Goal: Task Accomplishment & Management: Complete application form

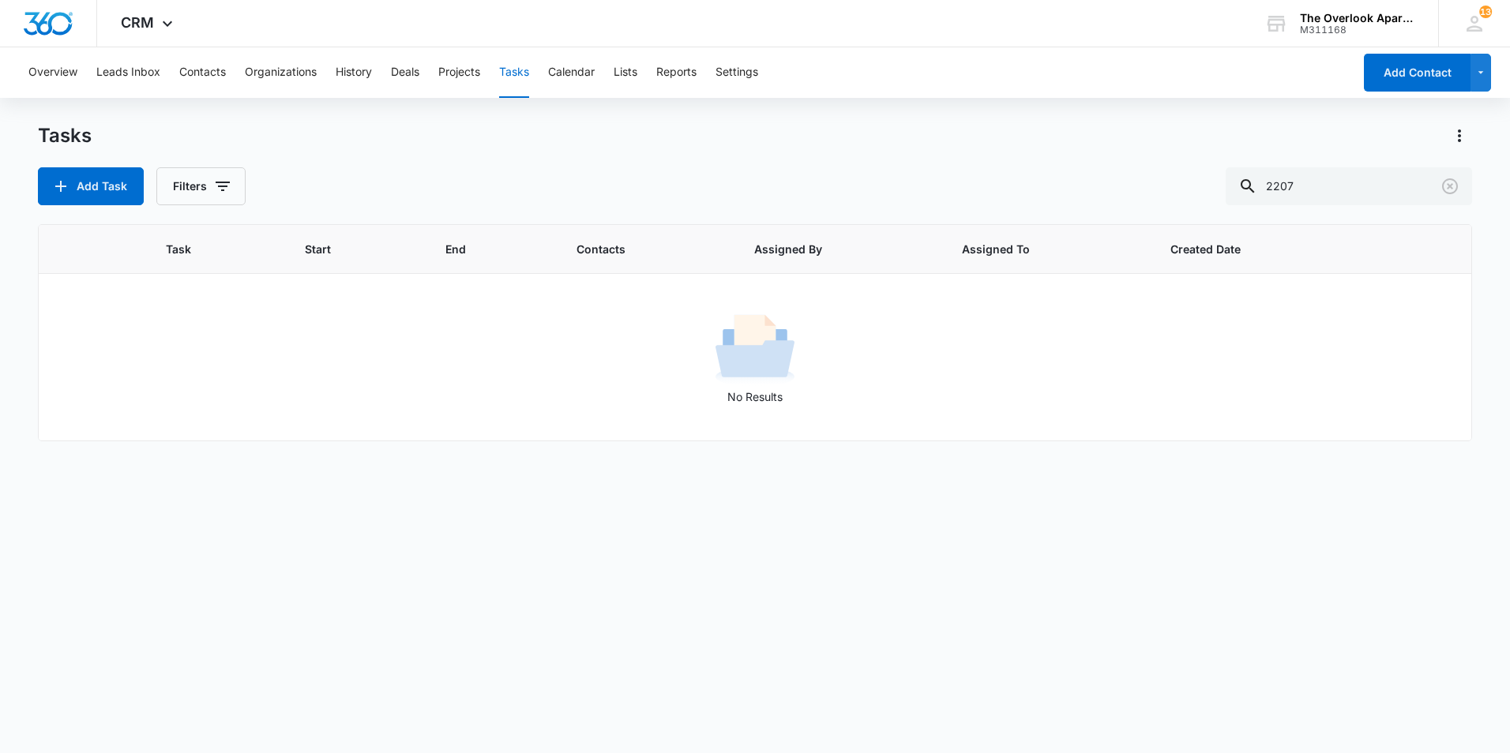
drag, startPoint x: 1333, startPoint y: 186, endPoint x: 1195, endPoint y: 193, distance: 138.3
click at [1195, 193] on div "Add Task Filters 2207" at bounding box center [755, 186] width 1434 height 38
type input "2307"
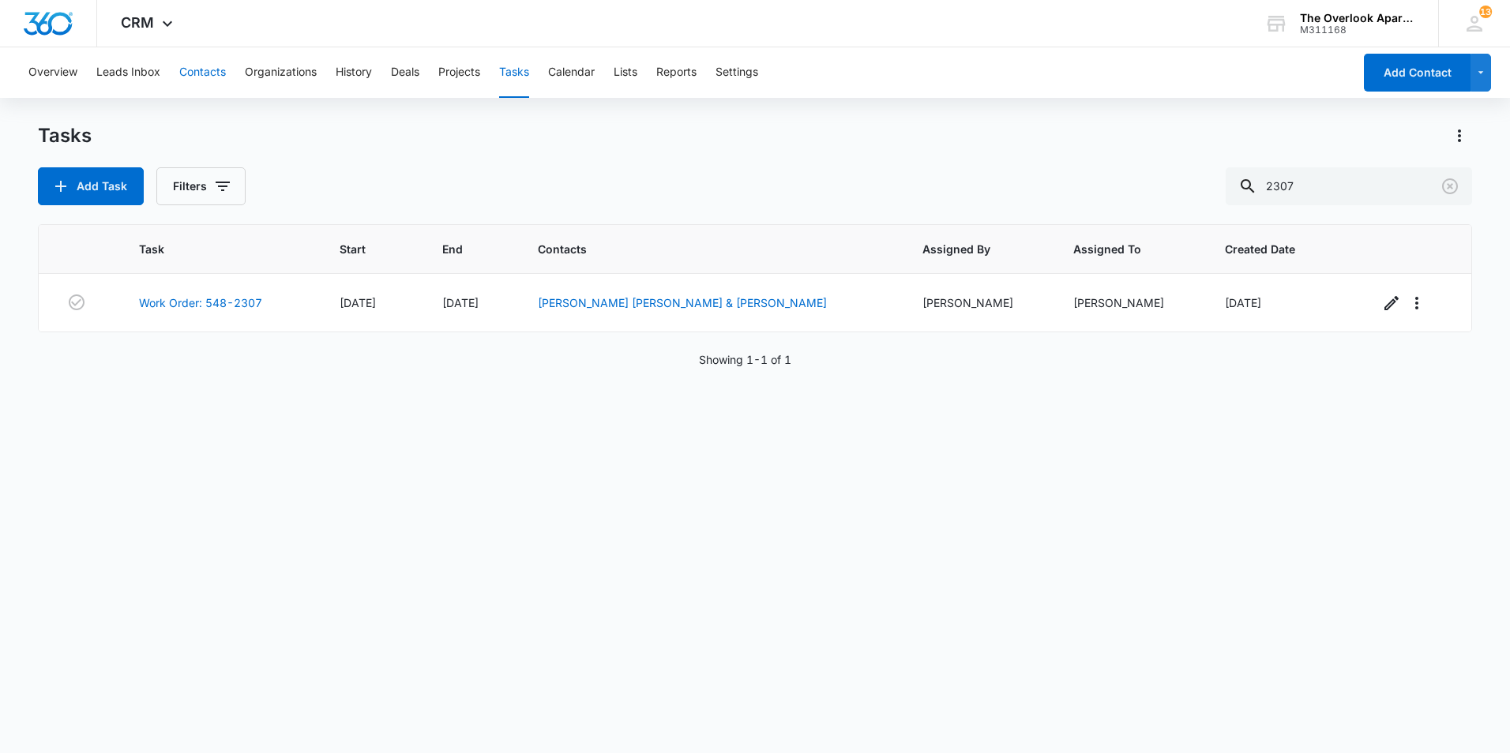
click at [197, 76] on button "Contacts" at bounding box center [202, 72] width 47 height 51
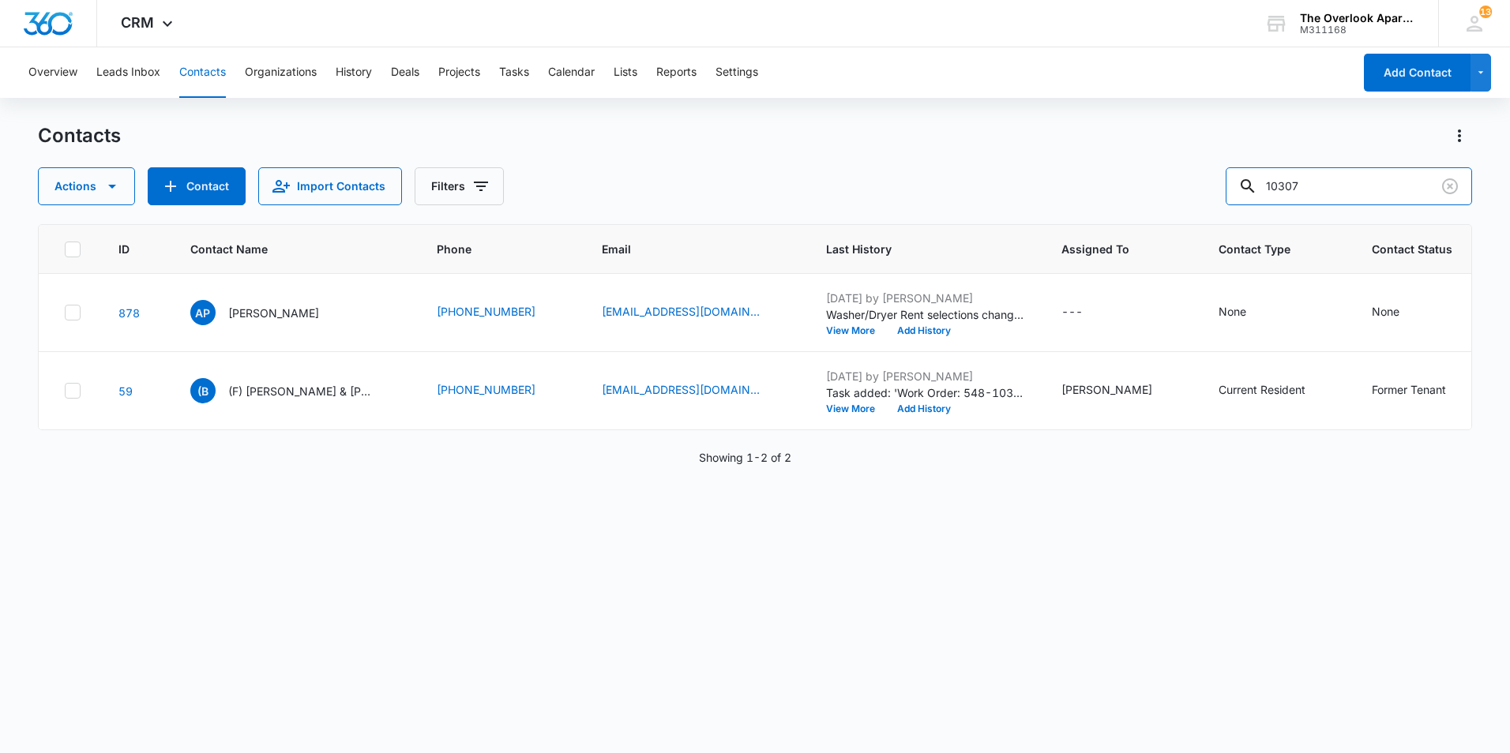
drag, startPoint x: 1333, startPoint y: 190, endPoint x: 1104, endPoint y: 189, distance: 229.0
click at [1104, 189] on div "Actions Contact Import Contacts Filters 10307" at bounding box center [755, 186] width 1434 height 38
type input "2307"
click at [285, 321] on p "[PERSON_NAME] [PERSON_NAME] & [PERSON_NAME]" at bounding box center [299, 313] width 142 height 17
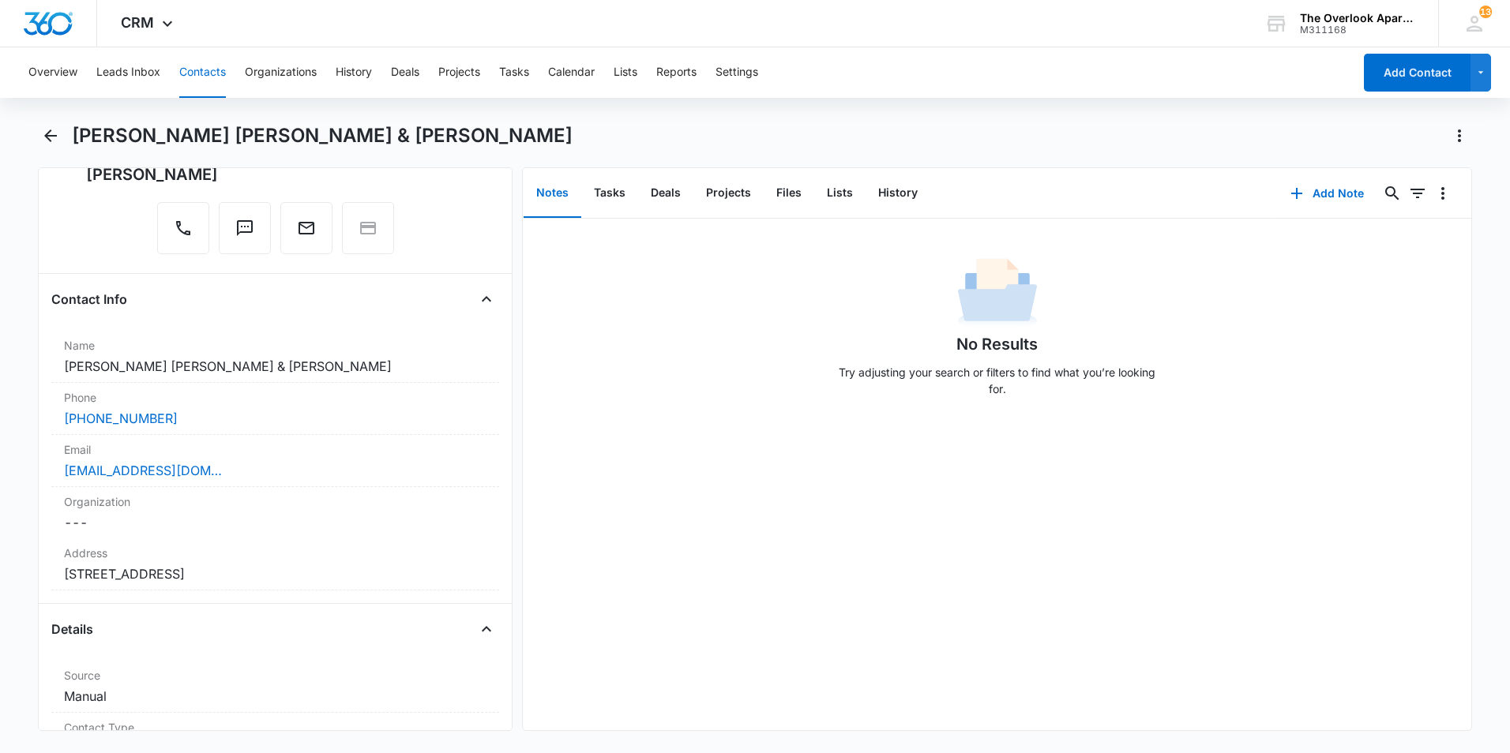
scroll to position [158, 0]
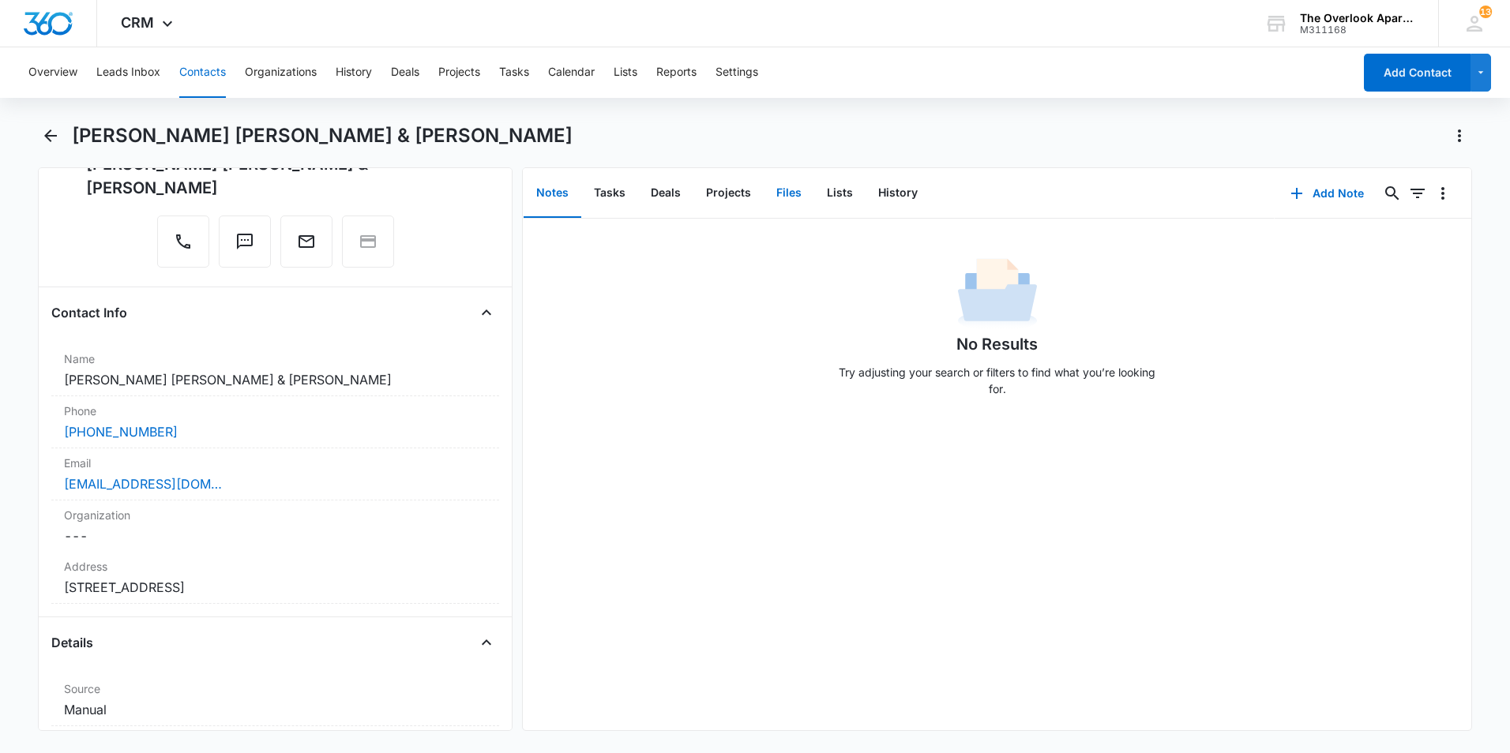
click at [777, 193] on button "Files" at bounding box center [789, 193] width 51 height 49
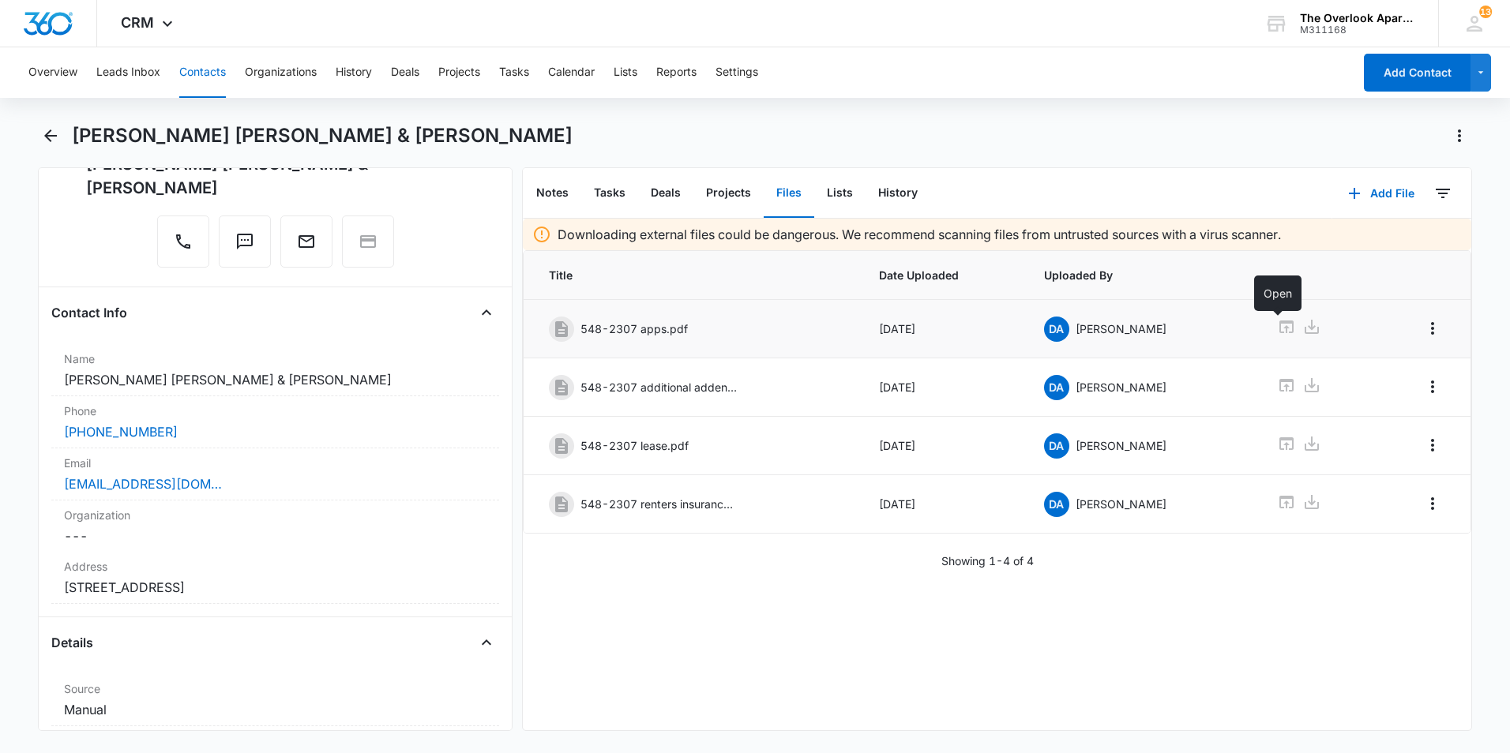
click at [1278, 318] on icon at bounding box center [1286, 326] width 19 height 19
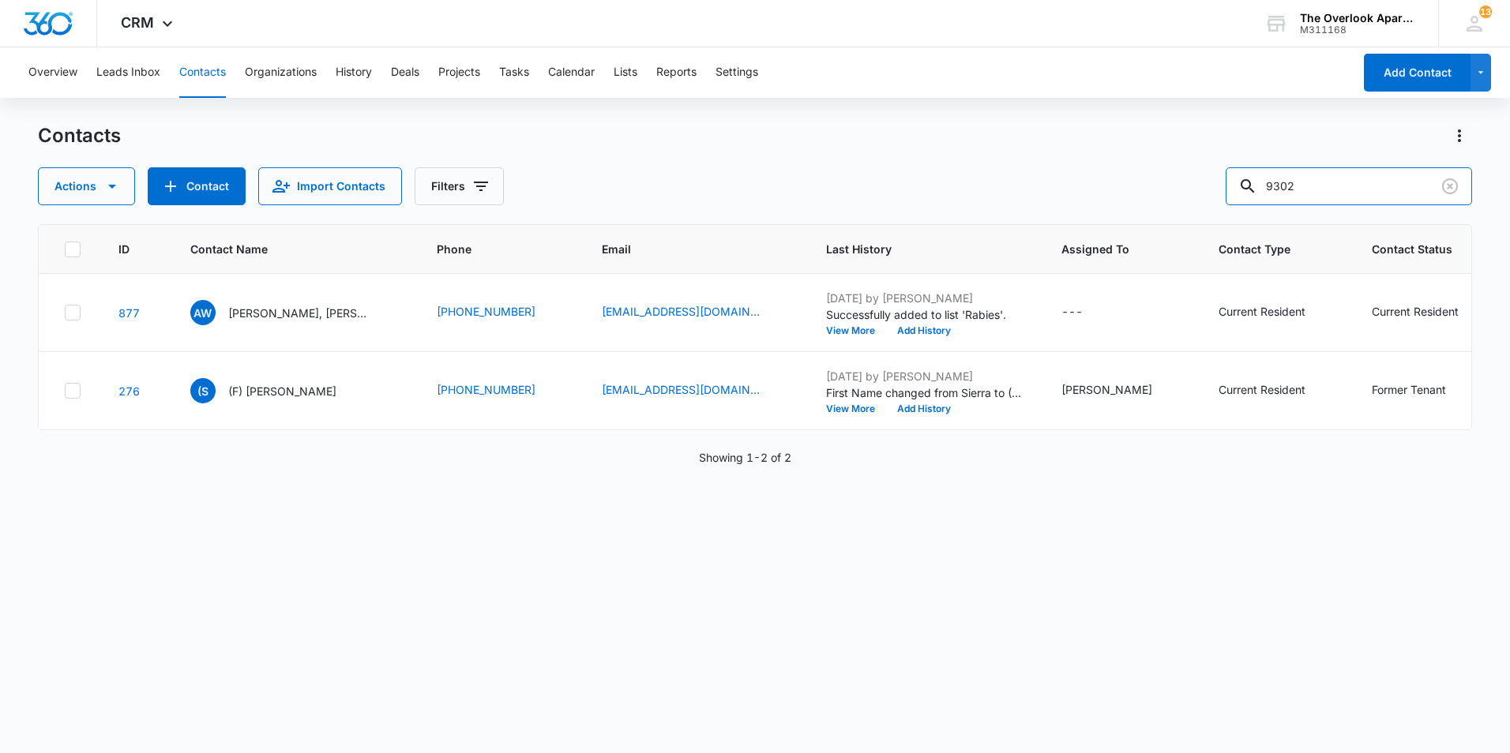
drag, startPoint x: 1327, startPoint y: 191, endPoint x: 1130, endPoint y: 218, distance: 199.2
click at [1129, 220] on div "Contacts Actions Contact Import Contacts Filters 9302 ID Contact Name Phone Ema…" at bounding box center [755, 437] width 1434 height 629
type input "2307"
click at [290, 321] on p "[PERSON_NAME] [PERSON_NAME] & [PERSON_NAME]" at bounding box center [299, 313] width 142 height 17
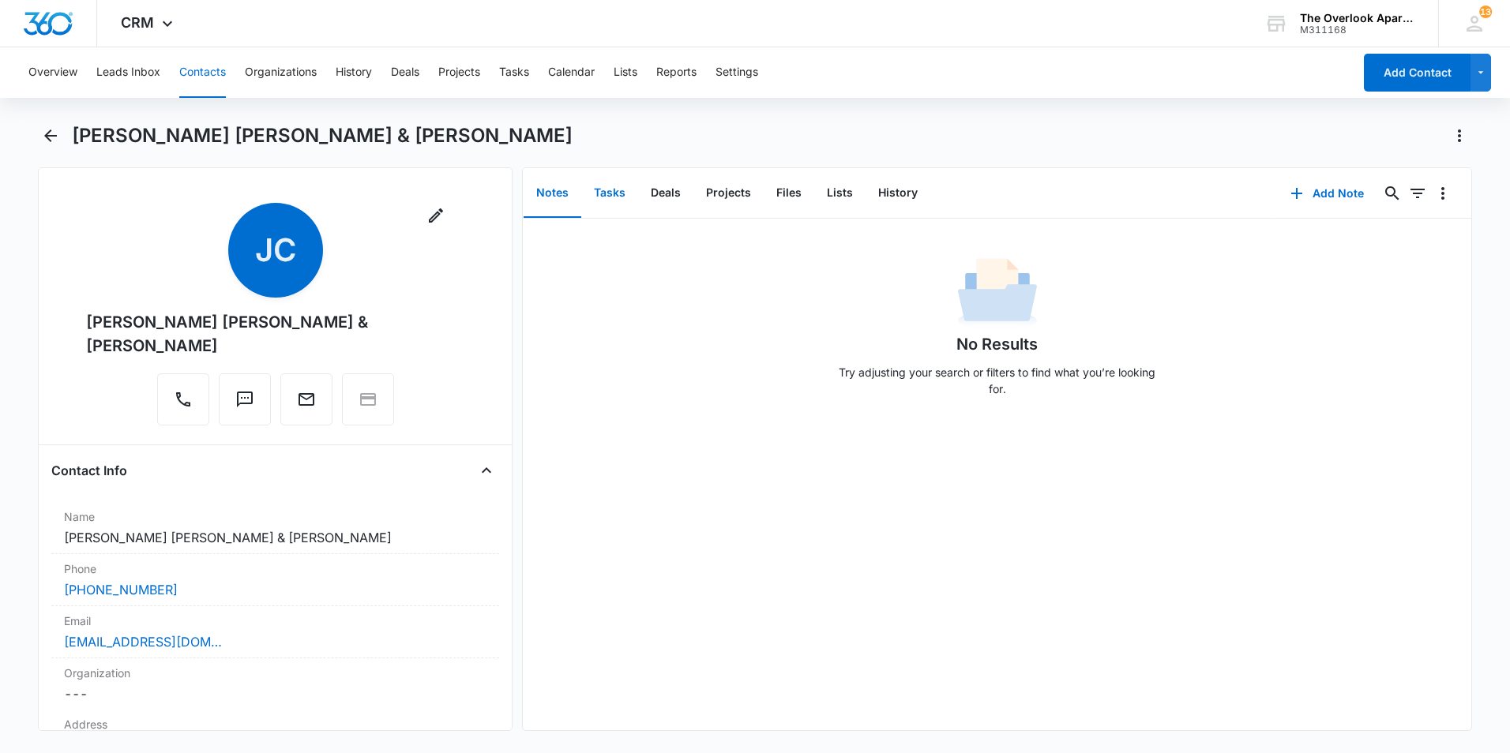
click at [610, 196] on button "Tasks" at bounding box center [609, 193] width 57 height 49
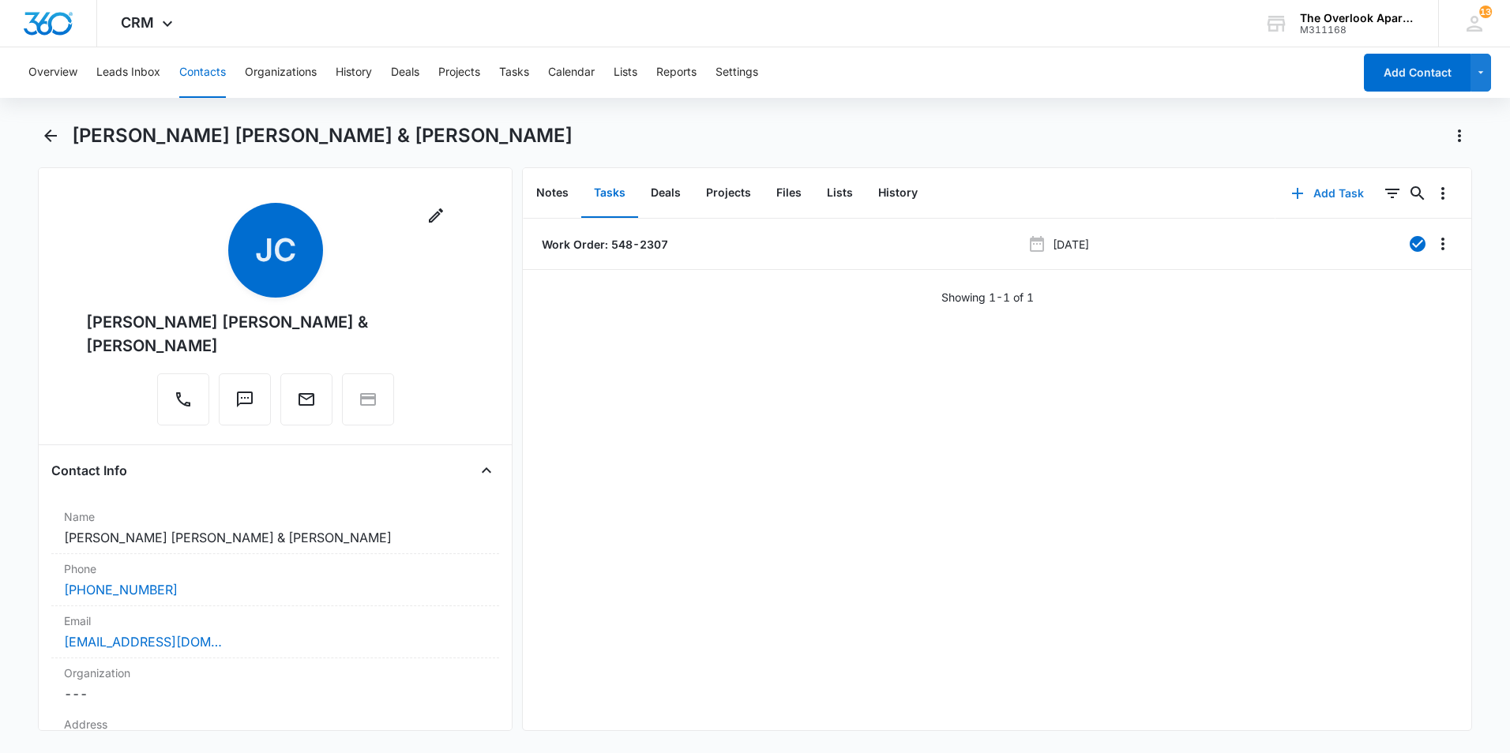
click at [1326, 196] on button "Add Task" at bounding box center [1327, 193] width 104 height 38
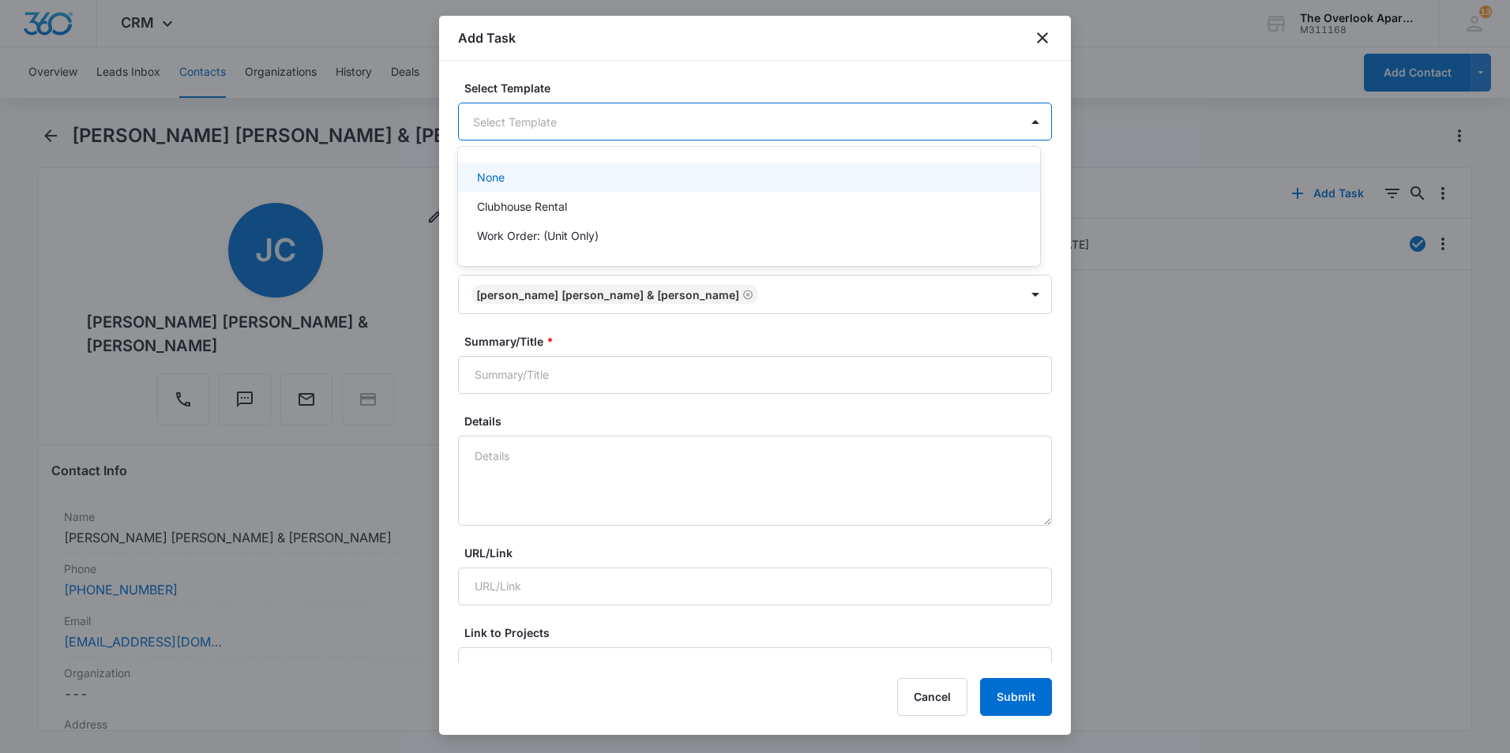
click at [608, 126] on body "CRM Apps Reputation Websites Forms CRM Email Social Content Ads Intelligence Fi…" at bounding box center [755, 376] width 1510 height 753
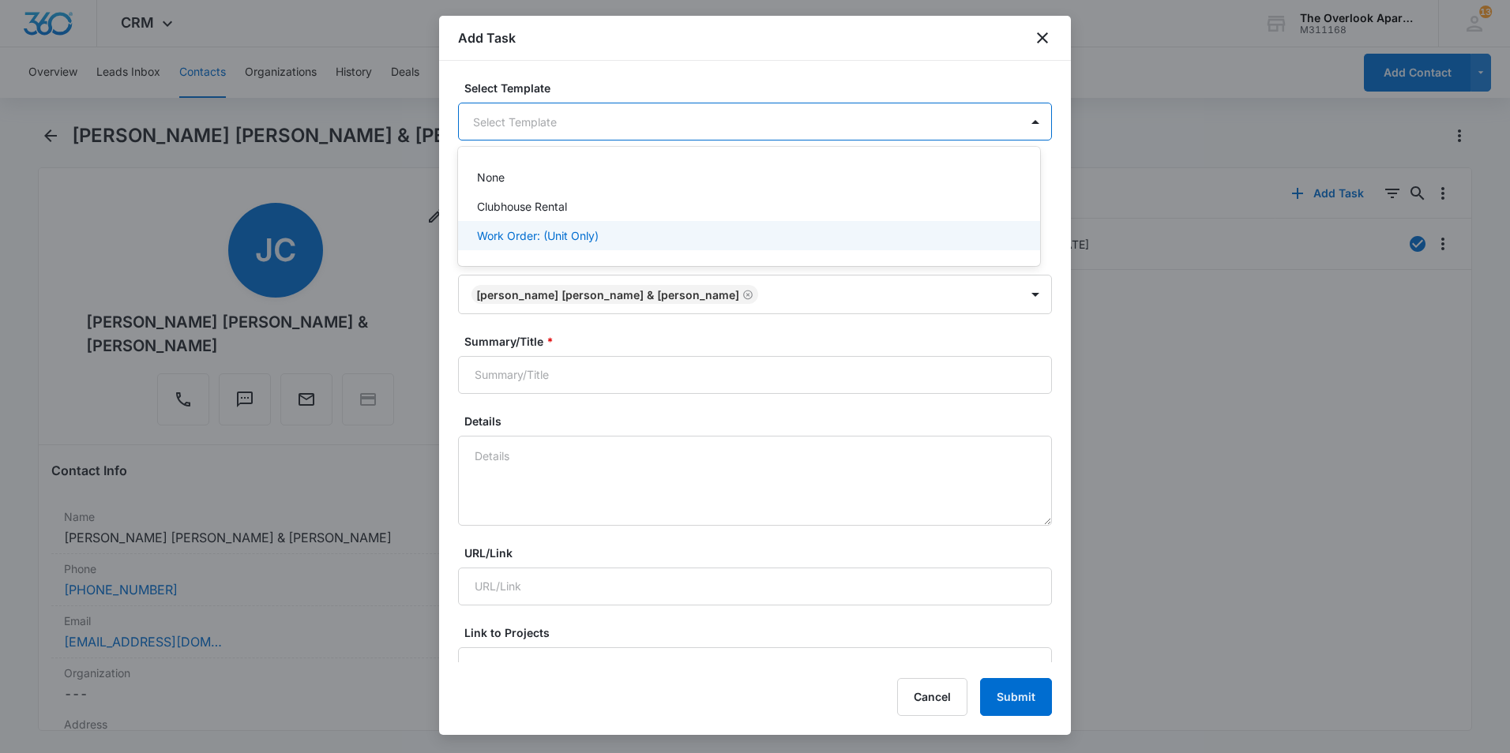
click at [582, 231] on p "Work Order: (Unit Only)" at bounding box center [538, 235] width 122 height 17
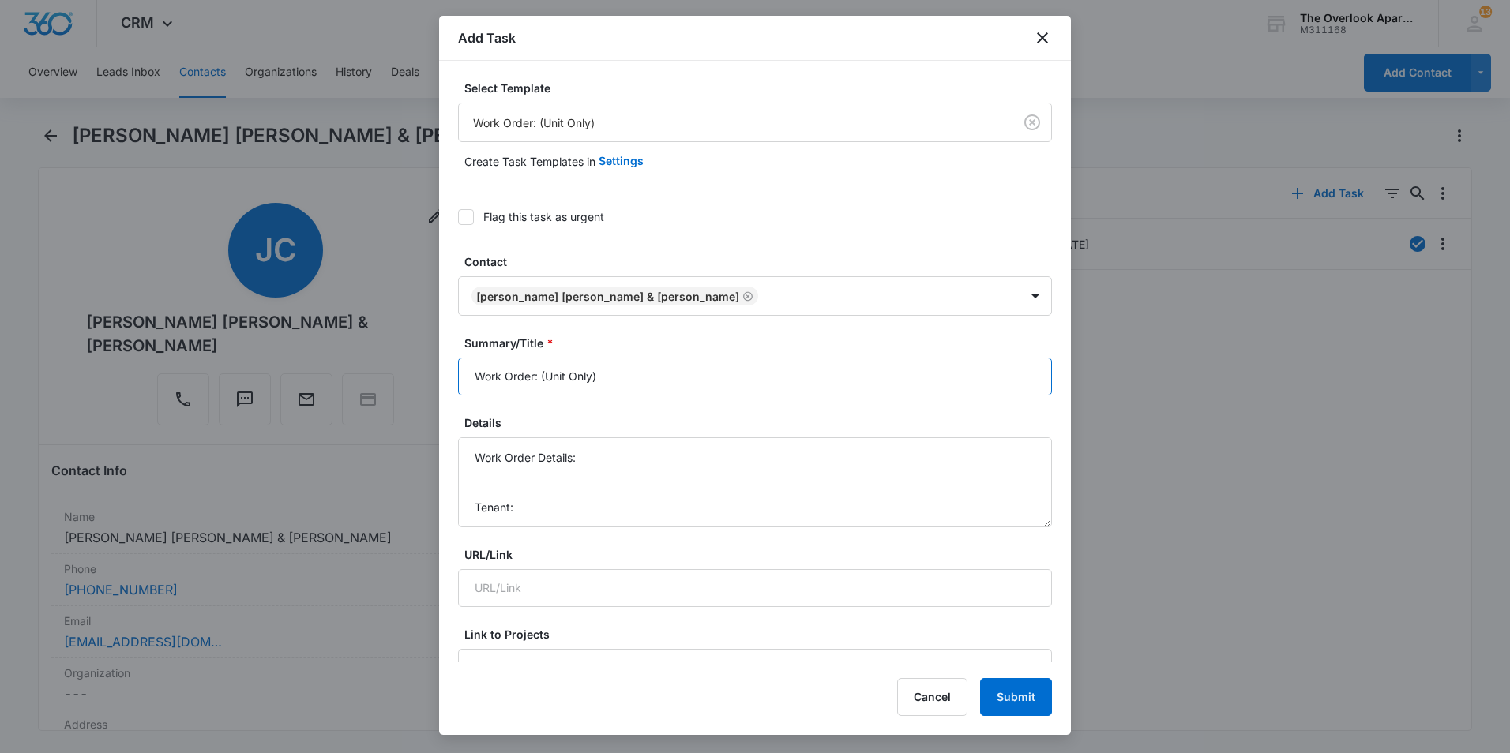
drag, startPoint x: 629, startPoint y: 371, endPoint x: 541, endPoint y: 370, distance: 88.4
click at [541, 370] on input "Work Order: (Unit Only)" at bounding box center [755, 377] width 594 height 38
type input "Work Order: 2-307"
click at [623, 454] on textarea "Work Order Details: Tenant: Tenant Phone:" at bounding box center [755, 482] width 594 height 90
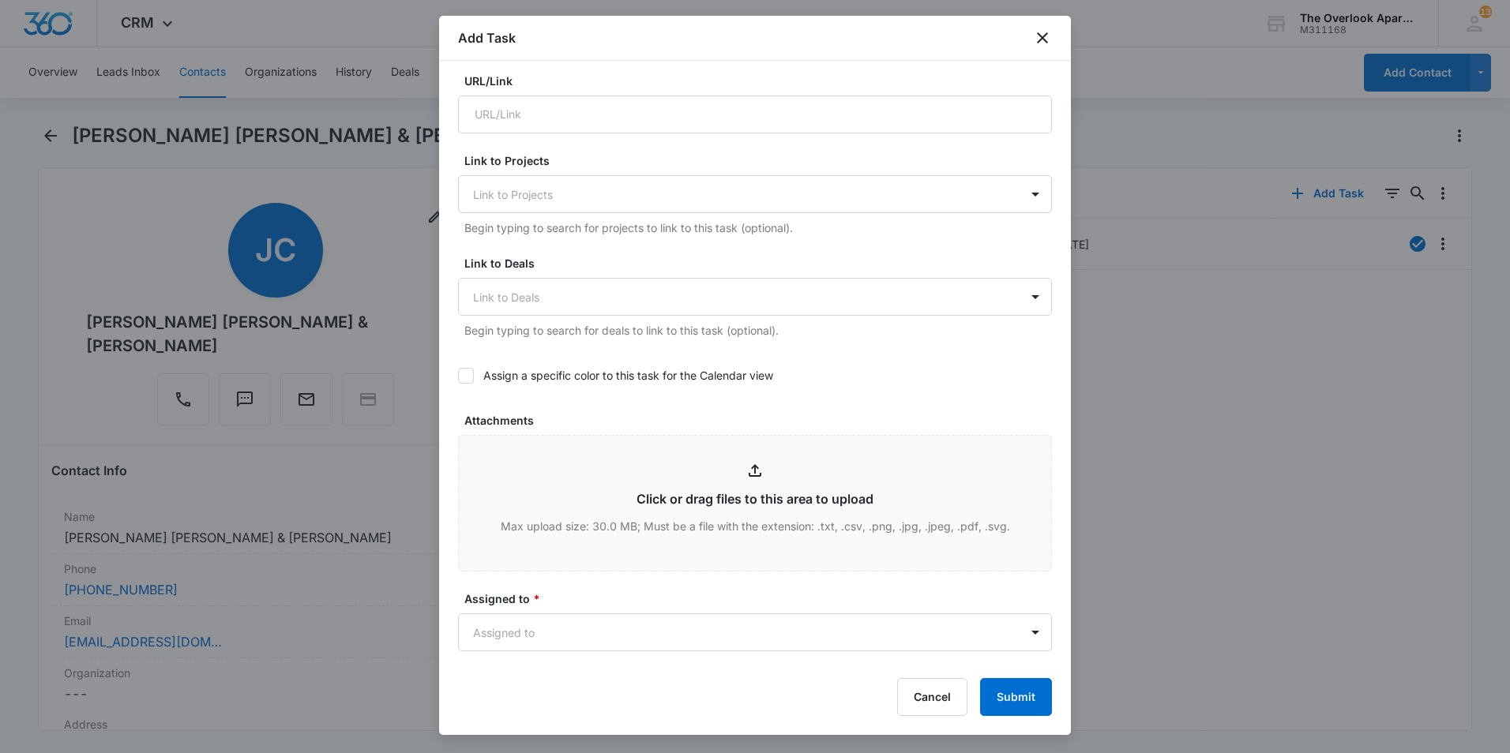
scroll to position [632, 0]
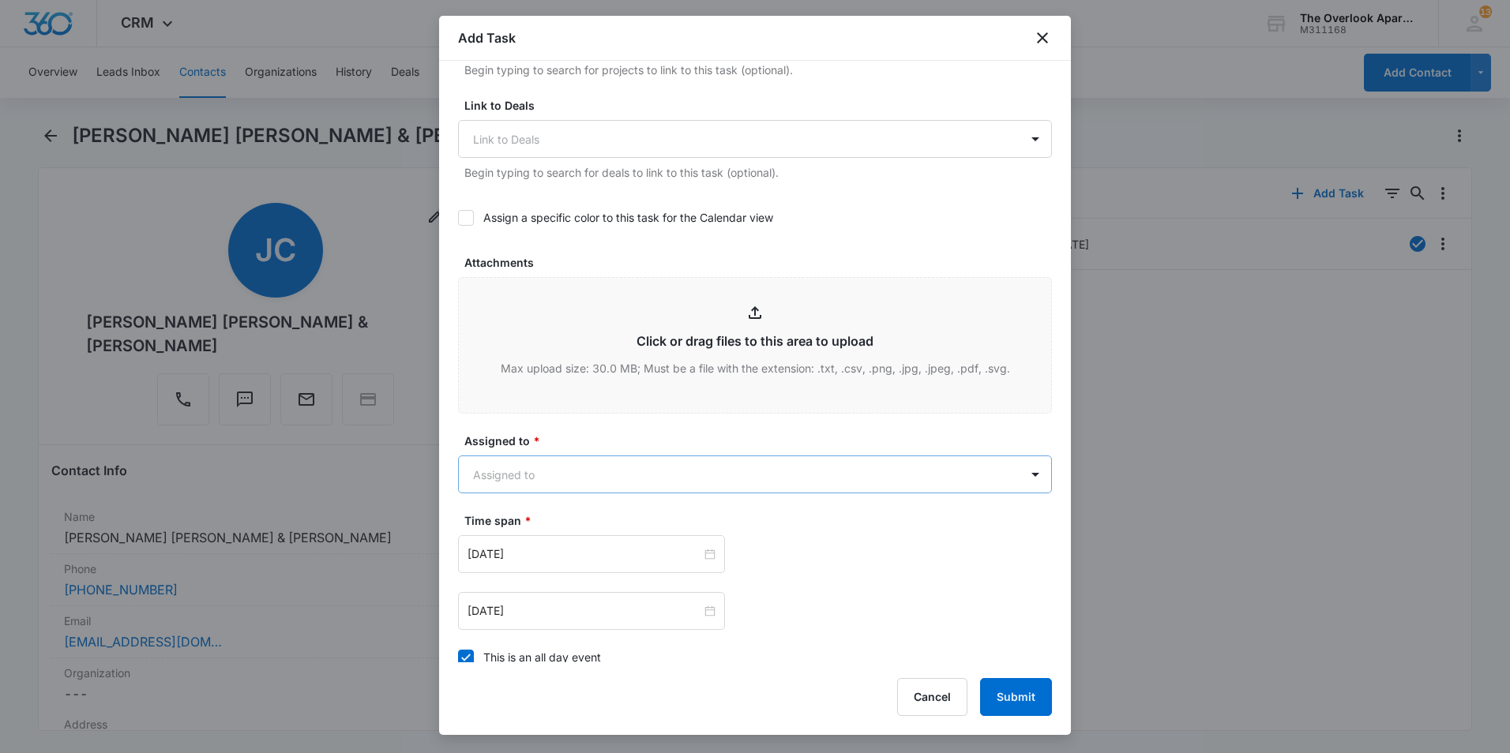
type textarea "Work Order Details: Replace garbage disposal. Tenant: Jennifer Collins & Tyson …"
click at [659, 462] on body "CRM Apps Reputation Websites Forms CRM Email Social Content Ads Intelligence Fi…" at bounding box center [755, 376] width 1510 height 753
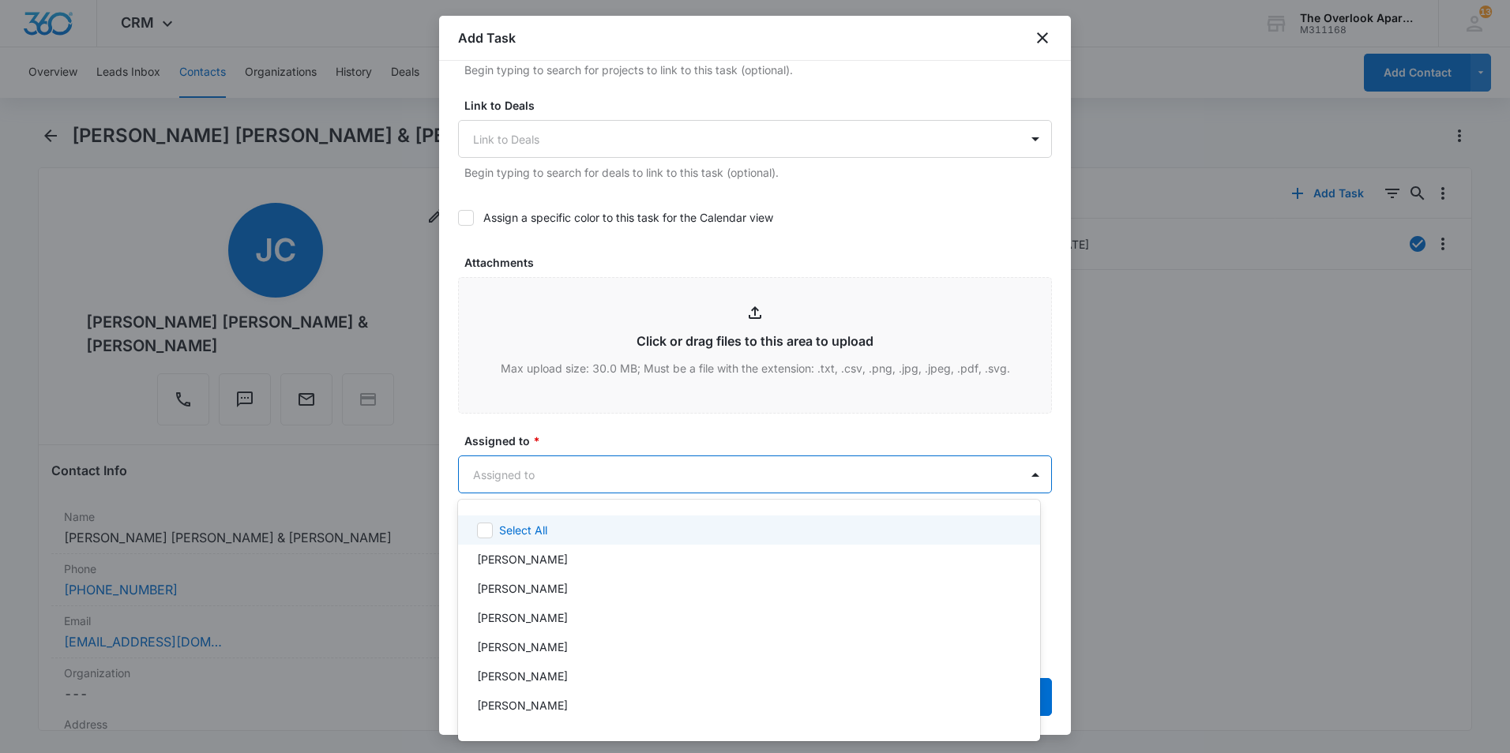
scroll to position [141, 0]
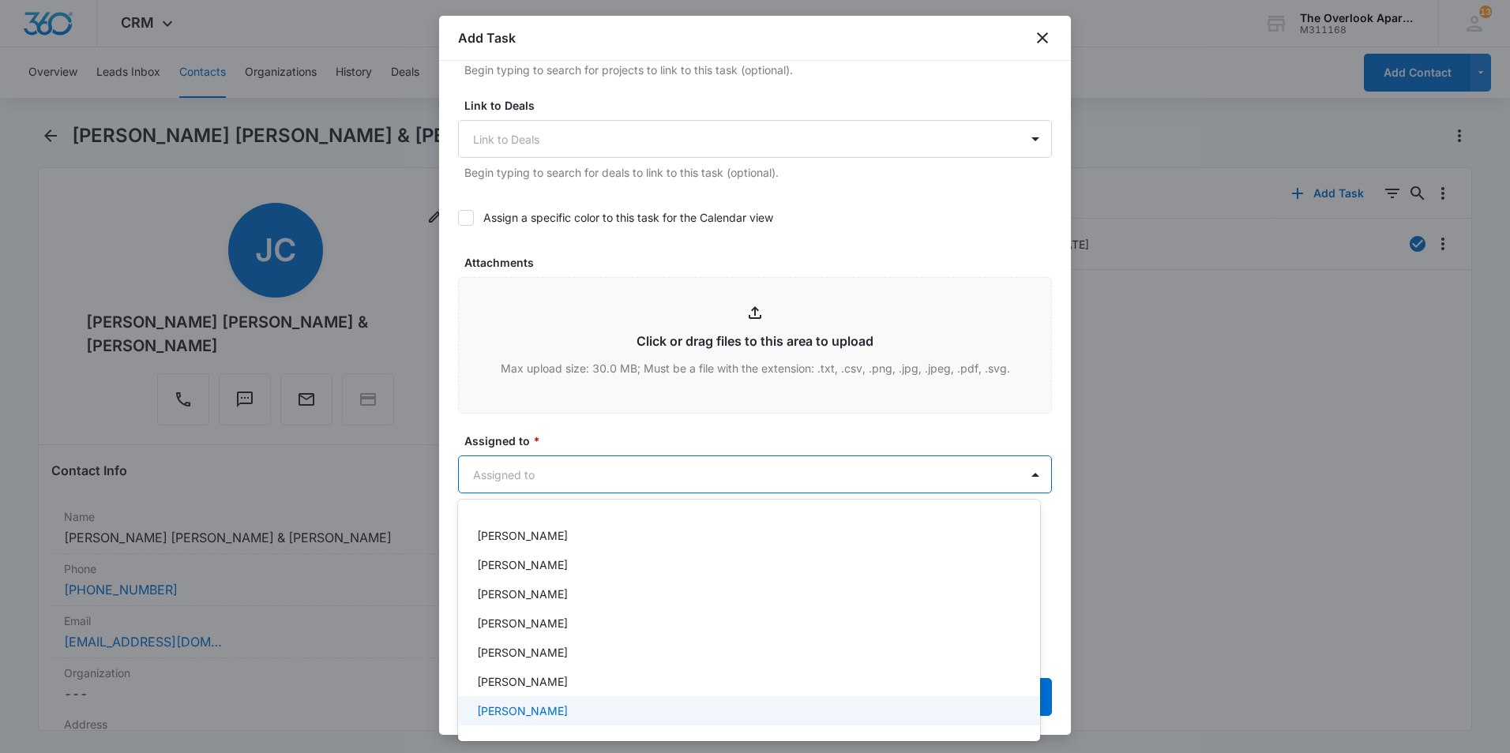
click at [544, 712] on p "[PERSON_NAME]" at bounding box center [522, 711] width 91 height 17
click at [686, 437] on div at bounding box center [755, 376] width 1510 height 753
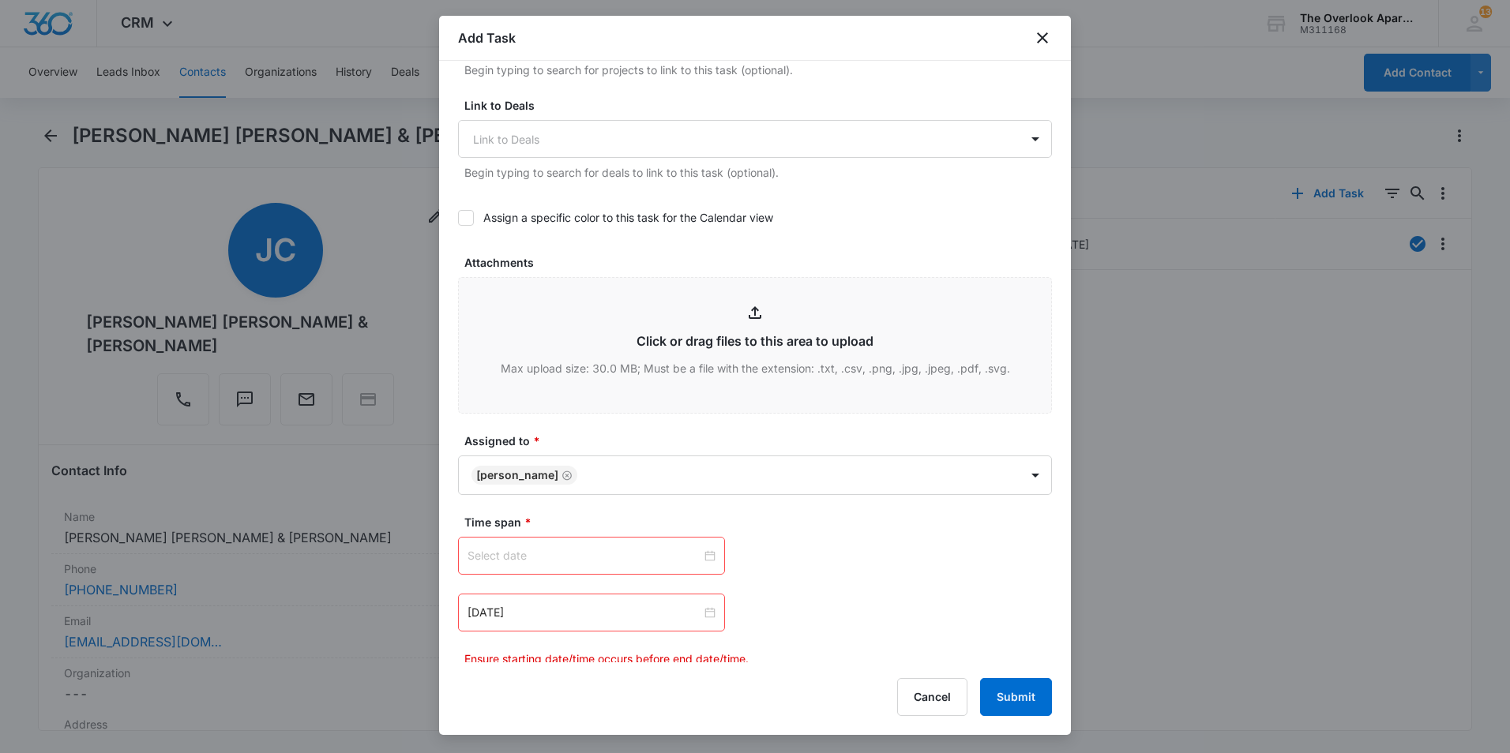
click at [704, 555] on div at bounding box center [591, 555] width 248 height 17
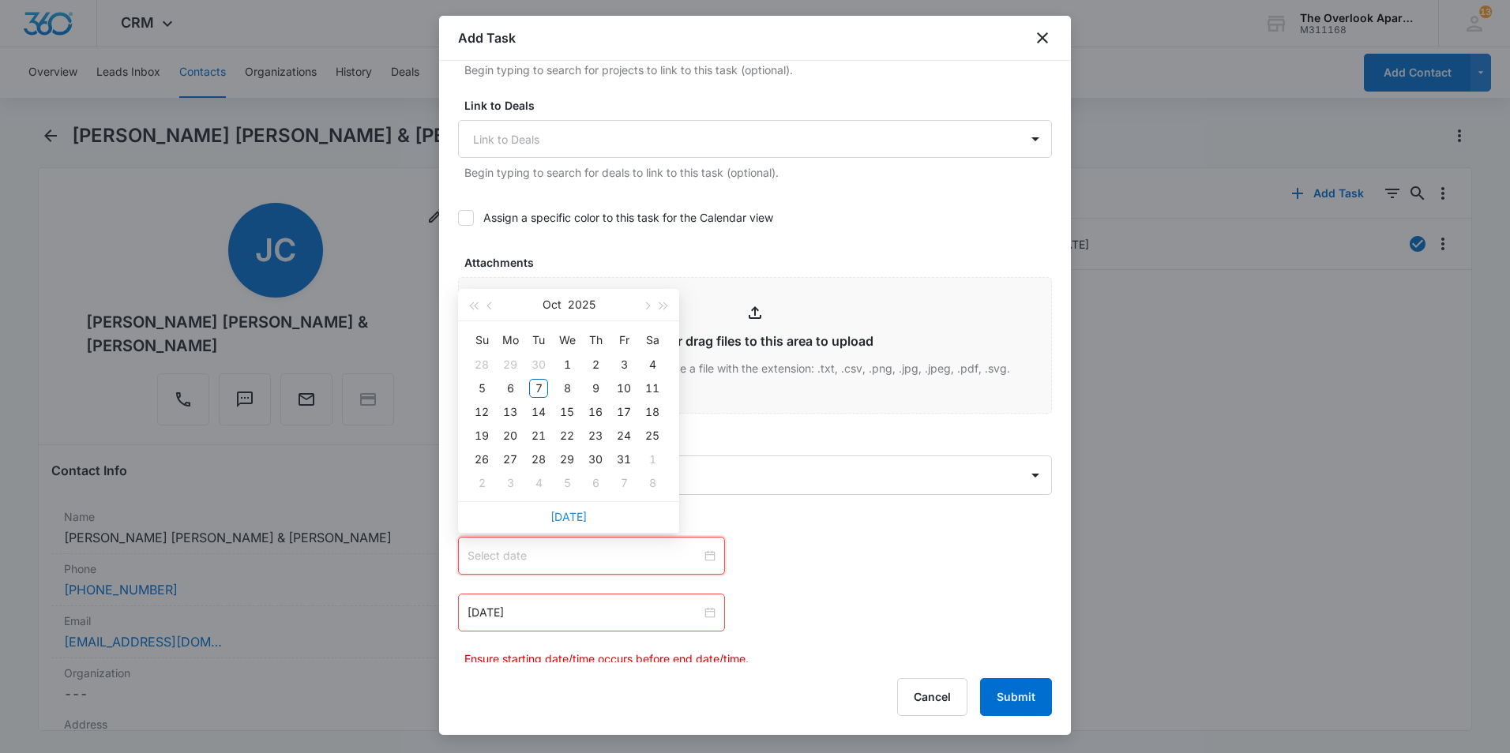
click at [572, 520] on link "Today" at bounding box center [568, 516] width 36 height 13
type input "Oct 7, 2025"
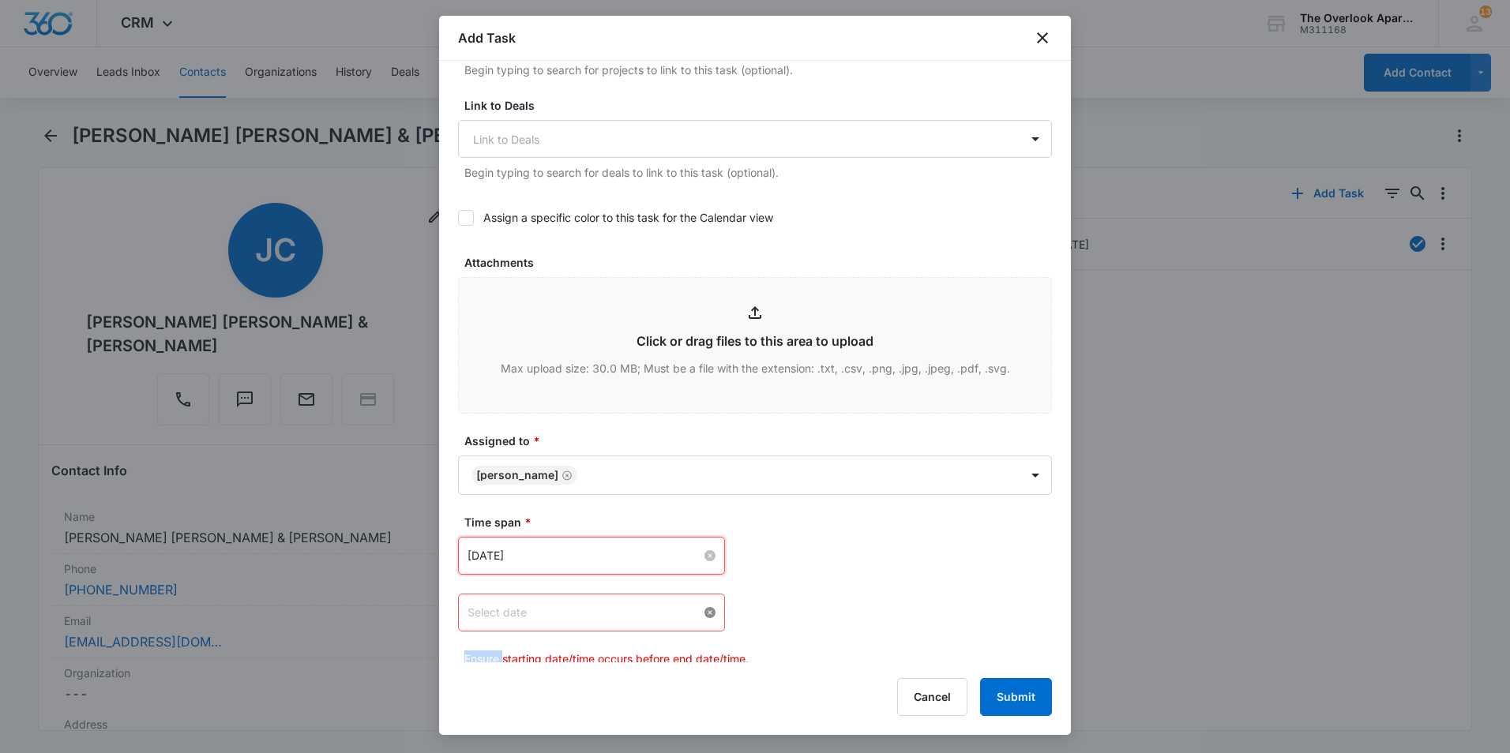
click at [704, 613] on div at bounding box center [591, 612] width 248 height 17
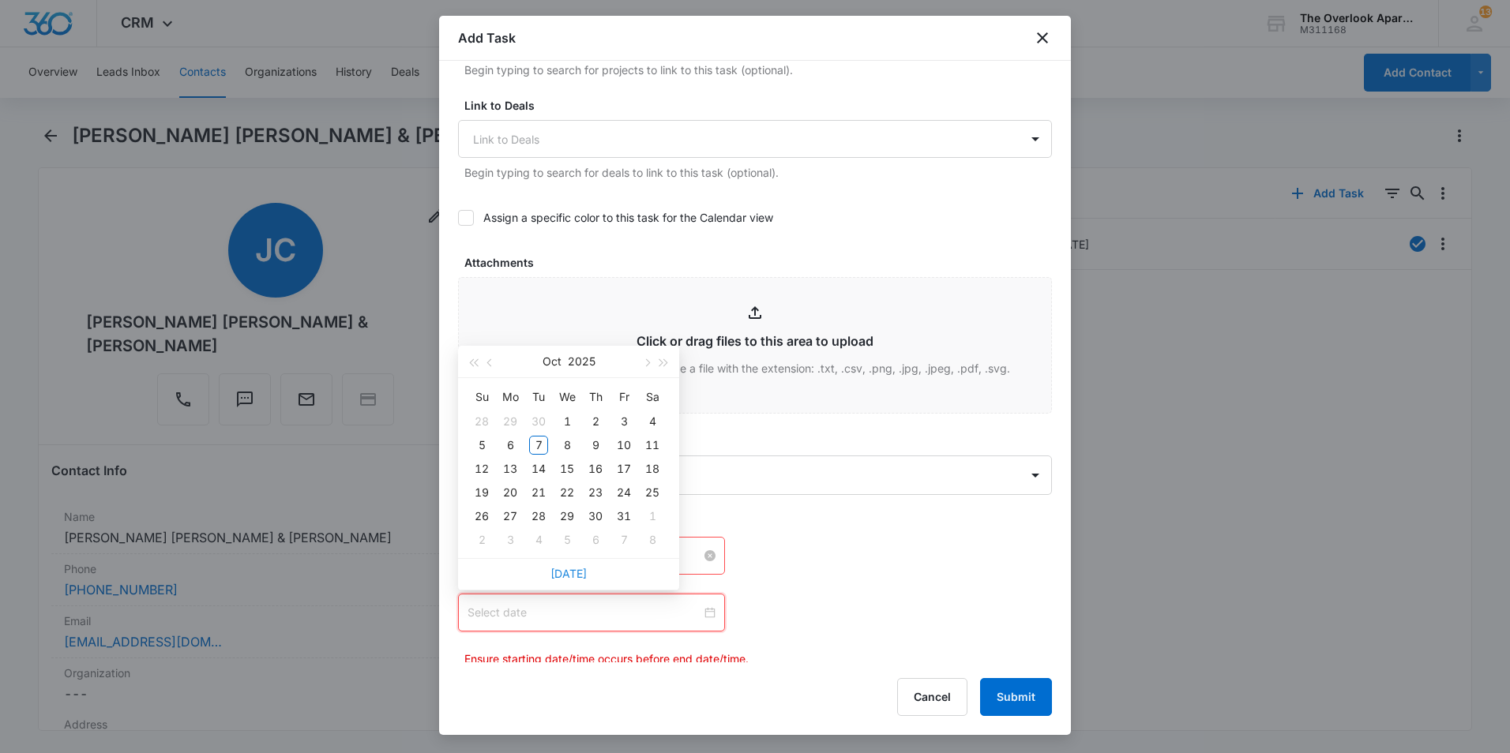
click at [561, 573] on link "Today" at bounding box center [568, 573] width 36 height 13
type input "Oct 7, 2025"
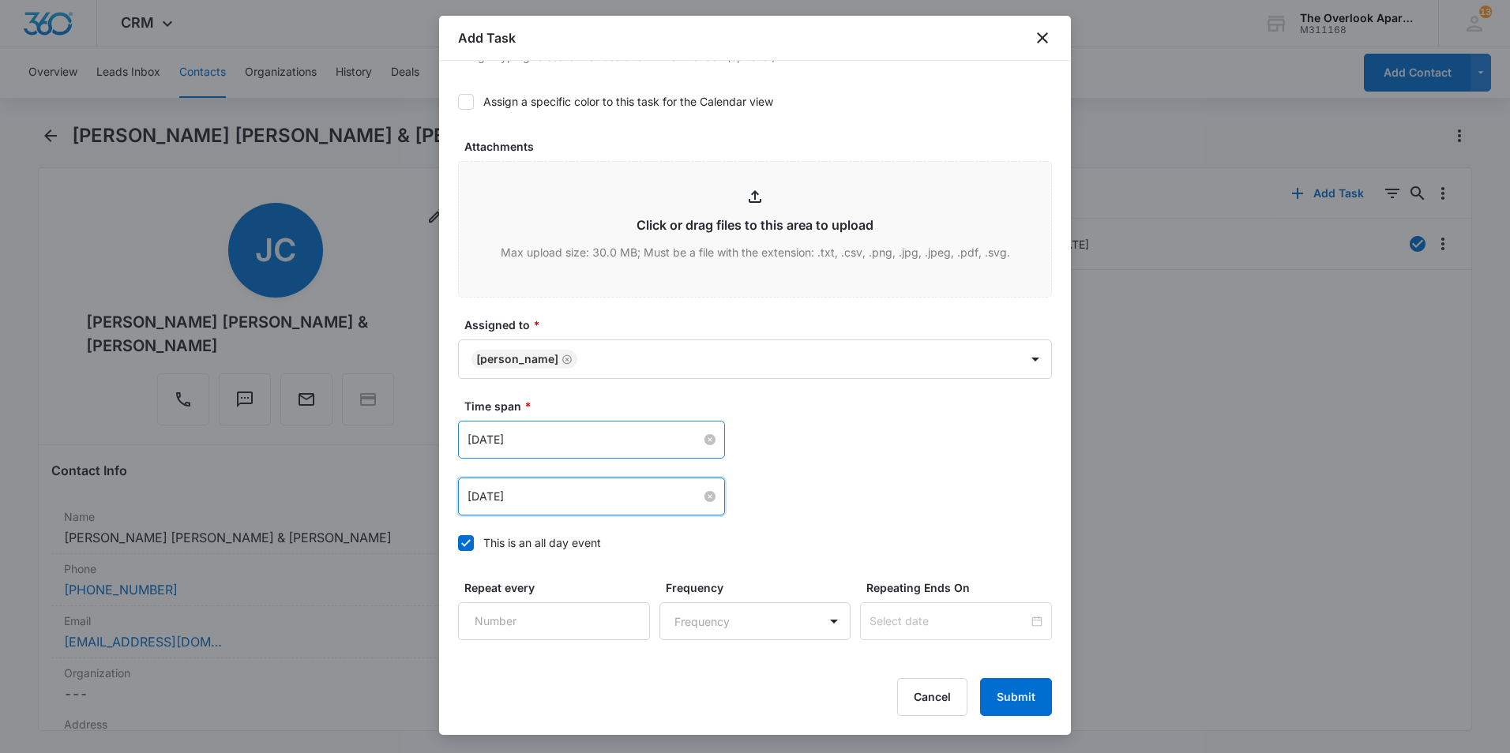
scroll to position [860, 0]
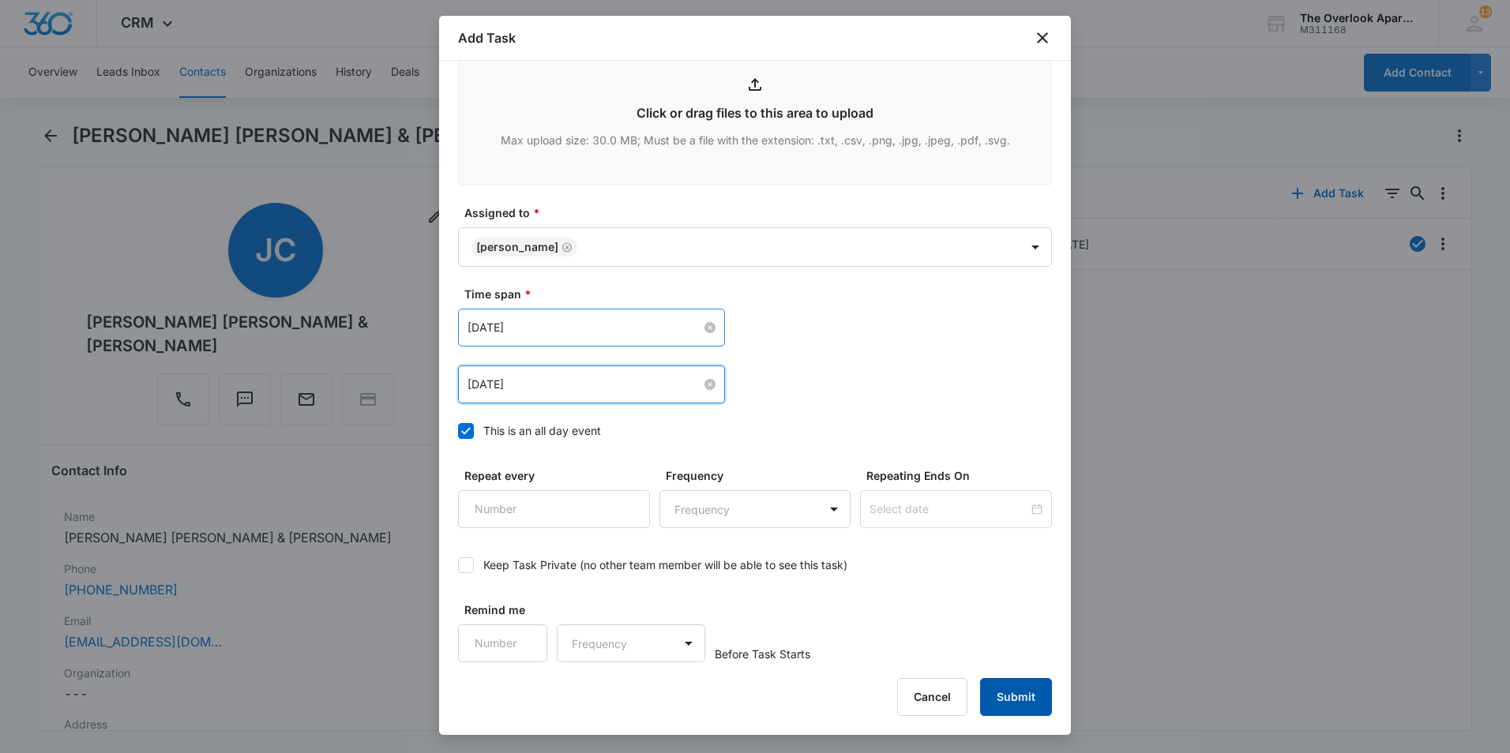
click at [1019, 704] on button "Submit" at bounding box center [1016, 697] width 72 height 38
